Goal: Find contact information

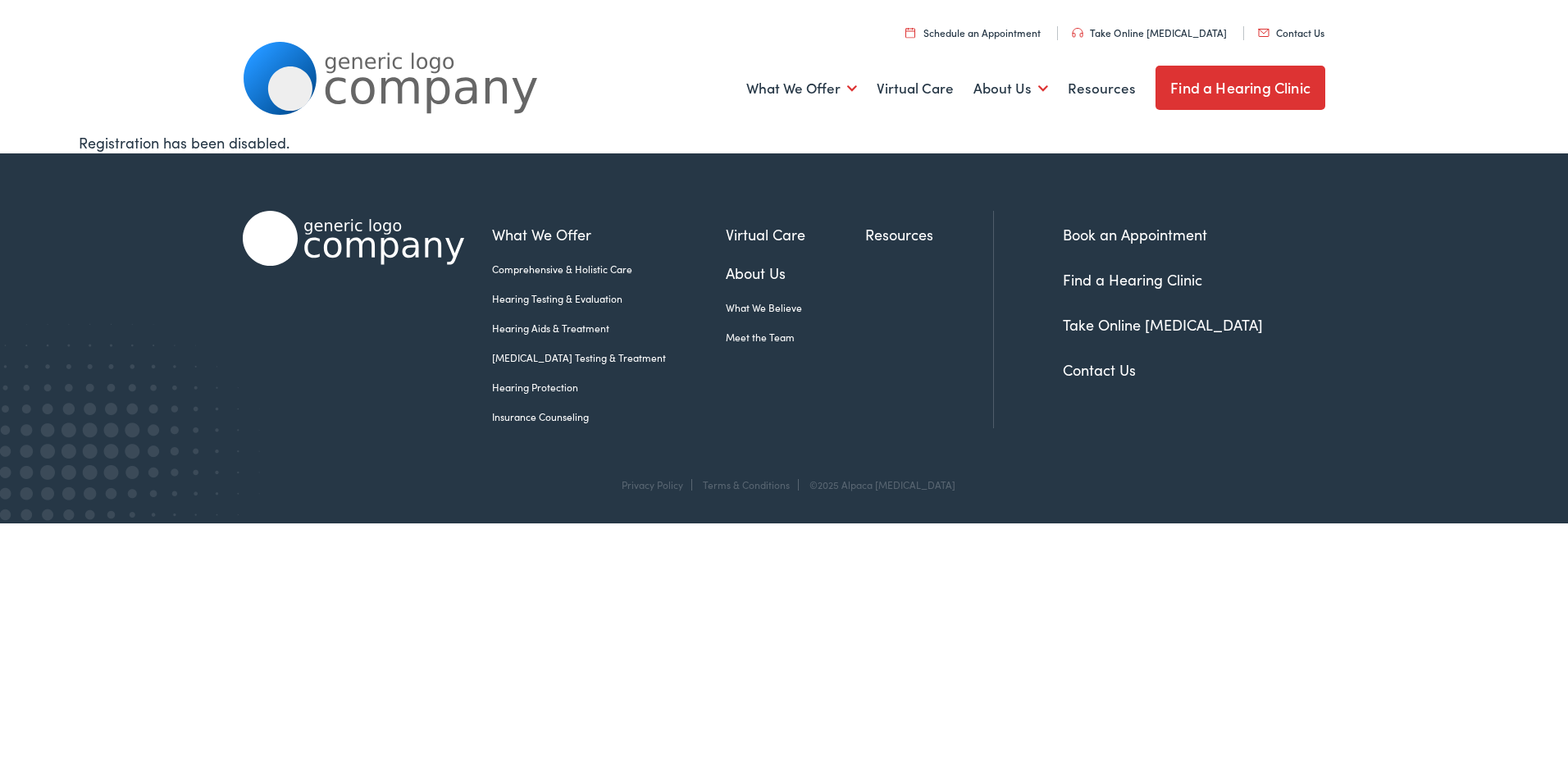
click at [1112, 370] on link "Contact Us" at bounding box center [1099, 369] width 73 height 20
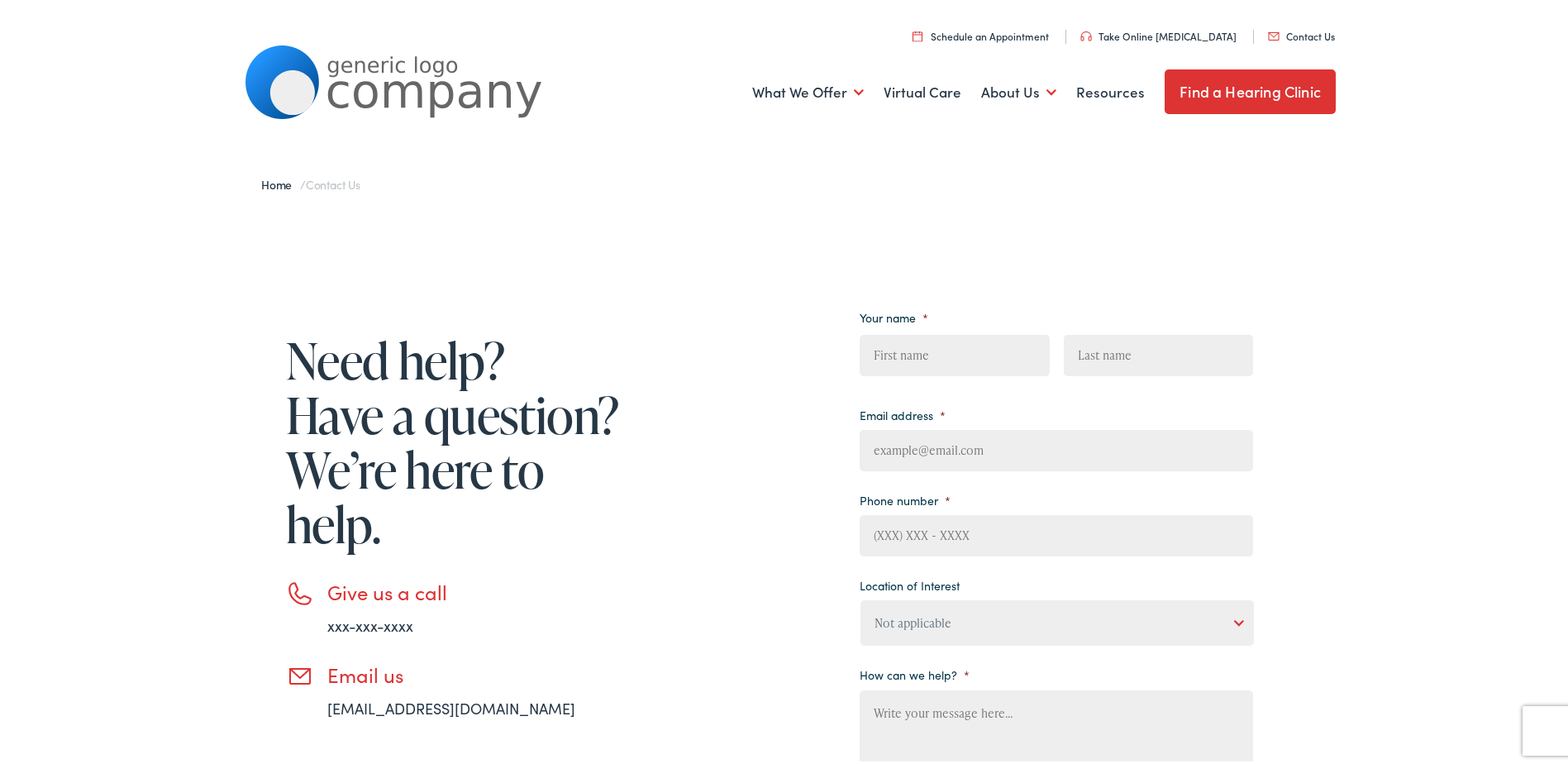
click at [1288, 32] on link "Contact Us" at bounding box center [1301, 32] width 67 height 14
click at [278, 181] on link "Home" at bounding box center [280, 181] width 39 height 17
